Goal: Transaction & Acquisition: Purchase product/service

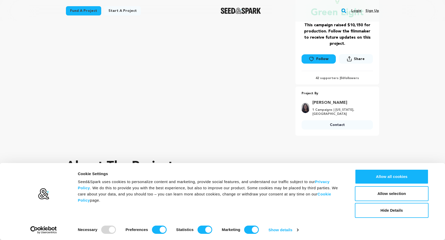
scroll to position [153, 0]
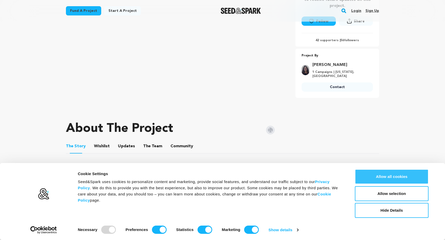
click at [370, 176] on button "Allow all cookies" at bounding box center [392, 176] width 74 height 15
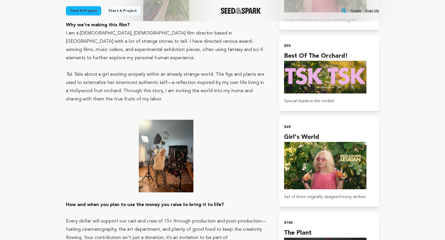
scroll to position [609, 0]
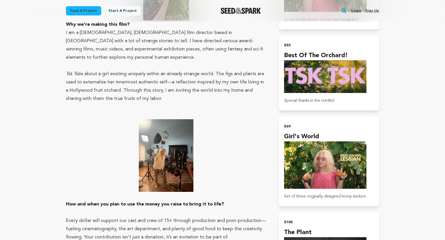
click at [188, 154] on img at bounding box center [166, 155] width 55 height 73
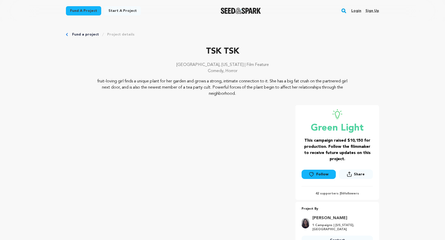
scroll to position [0, 0]
click at [83, 36] on link "Fund a project" at bounding box center [85, 34] width 27 height 5
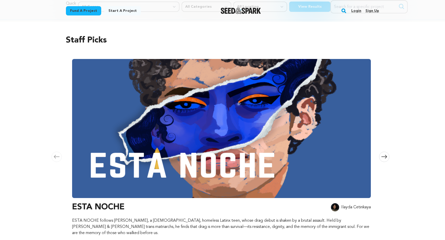
scroll to position [173, 0]
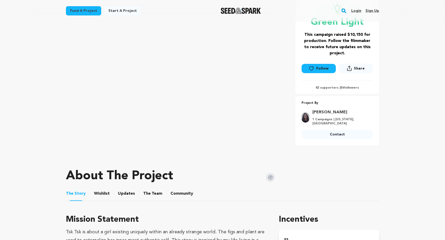
scroll to position [106, 0]
click at [149, 192] on button "The Team" at bounding box center [152, 194] width 12 height 12
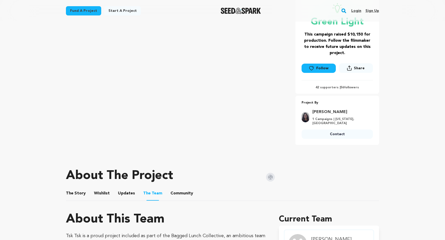
click at [126, 195] on button "Updates" at bounding box center [126, 194] width 12 height 12
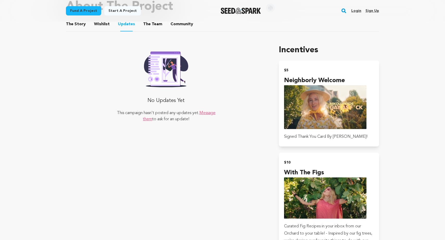
scroll to position [301, 0]
